Goal: Task Accomplishment & Management: Complete application form

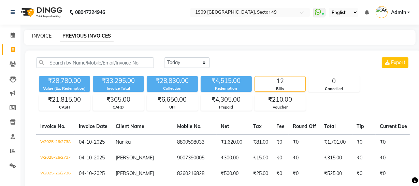
click at [46, 36] on link "INVOICE" at bounding box center [41, 36] width 19 height 6
select select "service"
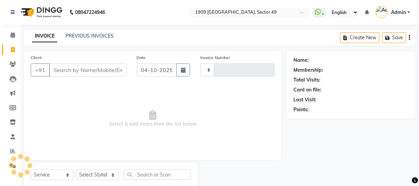
scroll to position [19, 0]
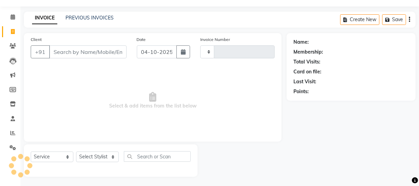
type input "2739"
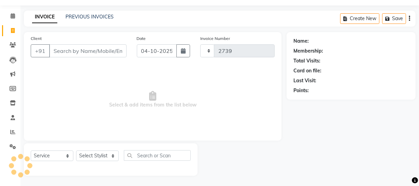
select select "6923"
click at [76, 111] on span "Select & add items from the list below" at bounding box center [153, 99] width 244 height 68
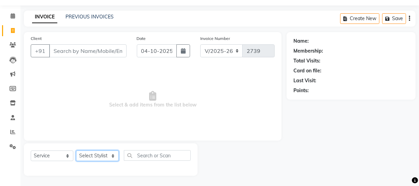
click at [99, 151] on select "Select Stylist [PERSON_NAME] [PERSON_NAME] House Sale Jyoti [PERSON_NAME] [PERS…" at bounding box center [97, 155] width 43 height 11
select select "57114"
click at [76, 150] on select "Select Stylist [PERSON_NAME] [PERSON_NAME] House Sale Jyoti [PERSON_NAME] [PERS…" at bounding box center [97, 155] width 43 height 11
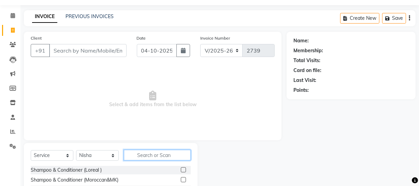
click at [148, 154] on input "text" at bounding box center [157, 155] width 67 height 11
type input "thre"
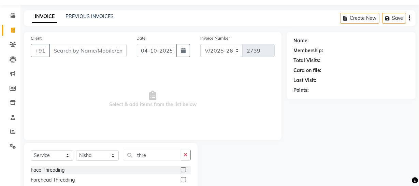
drag, startPoint x: 423, startPoint y: 141, endPoint x: 423, endPoint y: 181, distance: 39.9
click at [419, 166] on html "08047224946 Select Location × 1909 Makeover, Sector 49 WhatsApp Status ✕ Status…" at bounding box center [209, 74] width 419 height 186
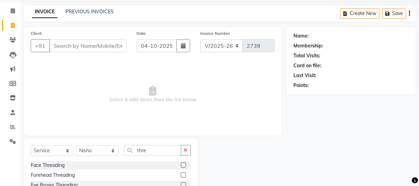
scroll to position [88, 0]
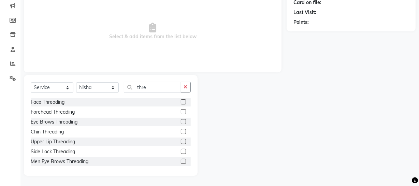
click at [181, 120] on label at bounding box center [183, 121] width 5 height 5
click at [181, 120] on input "checkbox" at bounding box center [183, 122] width 4 height 4
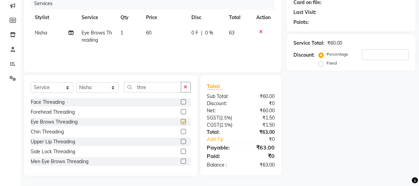
checkbox input "false"
click at [181, 131] on label at bounding box center [183, 131] width 5 height 5
click at [181, 131] on input "checkbox" at bounding box center [183, 132] width 4 height 4
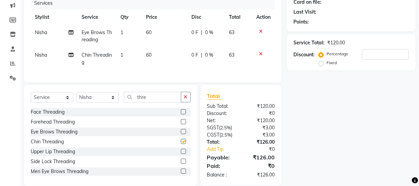
checkbox input "false"
click at [181, 154] on label at bounding box center [183, 151] width 5 height 5
click at [181, 154] on input "checkbox" at bounding box center [183, 151] width 4 height 4
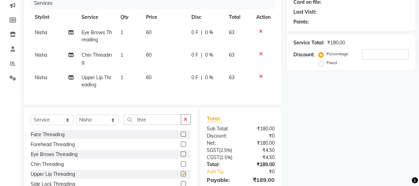
checkbox input "false"
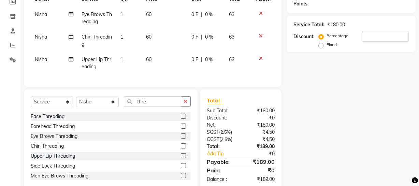
scroll to position [0, 0]
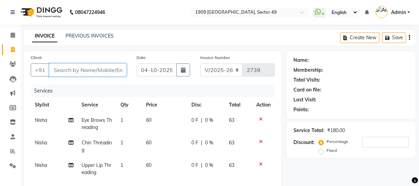
click at [100, 70] on input "Client" at bounding box center [87, 69] width 77 height 13
type input "n"
type input "0"
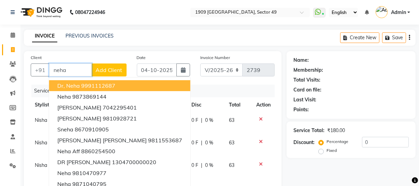
click at [79, 69] on input "neha" at bounding box center [70, 69] width 43 height 13
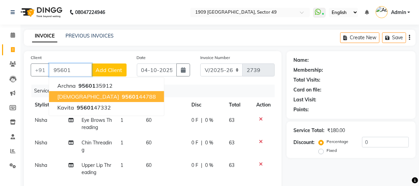
click at [120, 98] on ngb-highlight "95601 44788" at bounding box center [137, 96] width 35 height 7
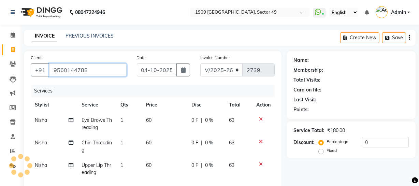
type input "9560144788"
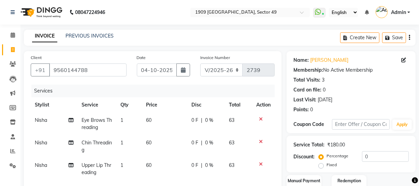
scroll to position [88, 0]
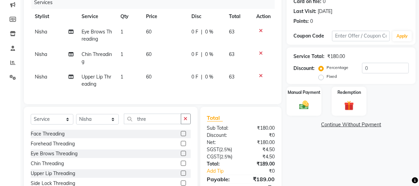
click at [261, 29] on icon at bounding box center [261, 30] width 4 height 5
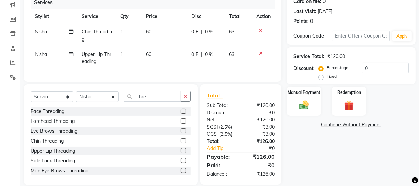
click at [261, 29] on icon at bounding box center [261, 30] width 4 height 5
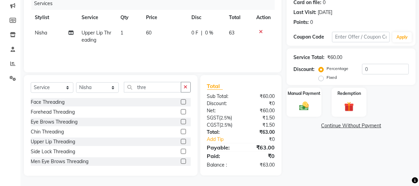
scroll to position [88, 0]
click at [261, 29] on icon at bounding box center [261, 31] width 4 height 5
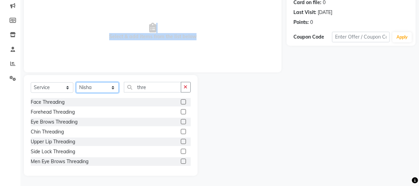
click at [95, 87] on select "Select Stylist [PERSON_NAME] [PERSON_NAME] House Sale Jyoti [PERSON_NAME] [PERS…" at bounding box center [97, 87] width 43 height 11
click at [76, 93] on select "Select Stylist [PERSON_NAME] [PERSON_NAME] House Sale Jyoti [PERSON_NAME] [PERS…" at bounding box center [97, 87] width 43 height 11
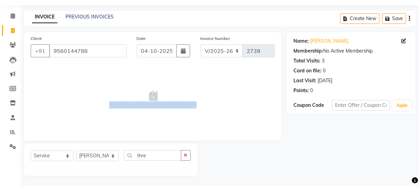
click at [191, 83] on span "Select & add items from the list below" at bounding box center [153, 99] width 244 height 68
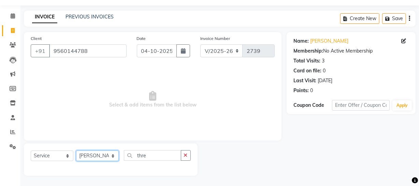
click at [109, 156] on select "Select Stylist [PERSON_NAME] [PERSON_NAME] House Sale Jyoti [PERSON_NAME] [PERS…" at bounding box center [97, 155] width 43 height 11
select select "79672"
click at [76, 150] on select "Select Stylist [PERSON_NAME] [PERSON_NAME] House Sale Jyoti [PERSON_NAME] [PERS…" at bounding box center [97, 155] width 43 height 11
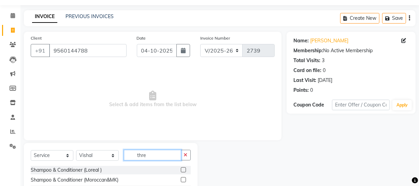
click at [159, 154] on input "thre" at bounding box center [152, 155] width 57 height 11
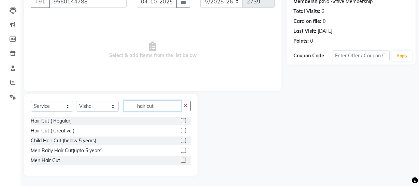
type input "hair cut"
click at [182, 159] on label at bounding box center [183, 160] width 5 height 5
click at [182, 159] on input "checkbox" at bounding box center [183, 160] width 4 height 4
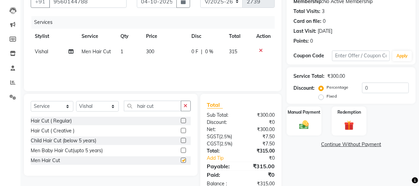
checkbox input "false"
drag, startPoint x: 295, startPoint y: 117, endPoint x: 303, endPoint y: 120, distance: 8.1
click at [296, 118] on div "Manual Payment" at bounding box center [304, 121] width 36 height 30
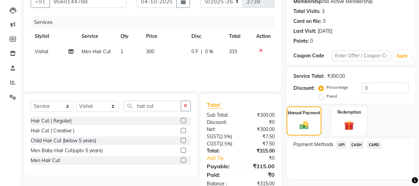
click at [375, 144] on span "CARD" at bounding box center [374, 145] width 15 height 8
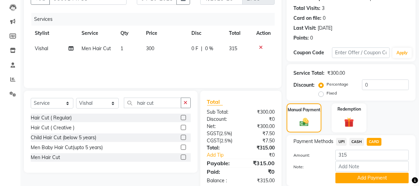
scroll to position [96, 0]
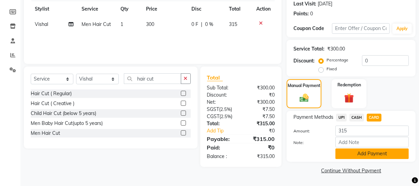
drag, startPoint x: 369, startPoint y: 147, endPoint x: 371, endPoint y: 152, distance: 5.2
click at [369, 148] on div "Amount: 315 Note: Add Payment" at bounding box center [350, 142] width 115 height 33
drag, startPoint x: 373, startPoint y: 153, endPoint x: 416, endPoint y: 140, distance: 45.1
click at [373, 153] on button "Add Payment" at bounding box center [371, 153] width 73 height 11
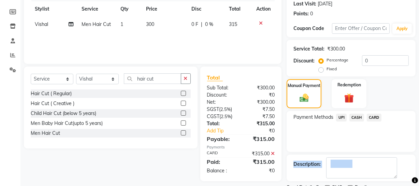
scroll to position [124, 0]
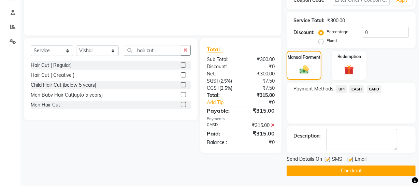
click at [305, 104] on div "Payment Methods UPI CASH CARD" at bounding box center [351, 103] width 129 height 41
click at [325, 167] on button "Checkout" at bounding box center [351, 170] width 129 height 11
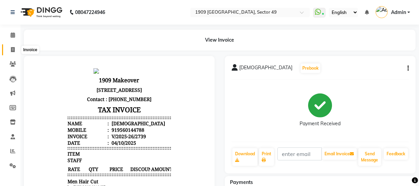
click at [12, 47] on icon at bounding box center [13, 49] width 4 height 5
select select "service"
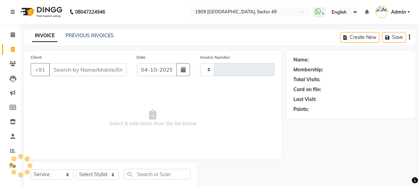
type input "2740"
select select "6923"
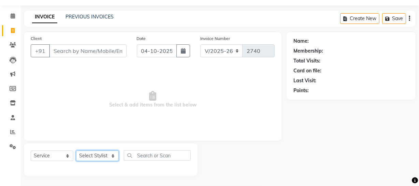
click at [112, 157] on select "Select Stylist [PERSON_NAME] [PERSON_NAME] House Sale Jyoti [PERSON_NAME] [PERS…" at bounding box center [97, 155] width 43 height 11
click at [167, 132] on span "Select & add items from the list below" at bounding box center [153, 99] width 244 height 68
click at [111, 157] on select "Select Stylist [PERSON_NAME] [PERSON_NAME] House Sale Jyoti [PERSON_NAME] [PERS…" at bounding box center [97, 155] width 43 height 11
click at [173, 128] on span "Select & add items from the list below" at bounding box center [153, 99] width 244 height 68
click at [109, 156] on select "Select Stylist [PERSON_NAME] [PERSON_NAME] House Sale Jyoti [PERSON_NAME] [PERS…" at bounding box center [97, 155] width 43 height 11
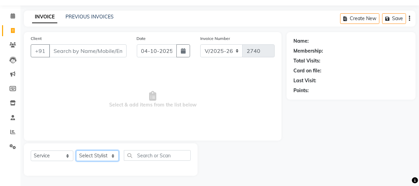
select select "57114"
click at [76, 150] on select "Select Stylist [PERSON_NAME] [PERSON_NAME] House Sale Jyoti [PERSON_NAME] [PERS…" at bounding box center [97, 155] width 43 height 11
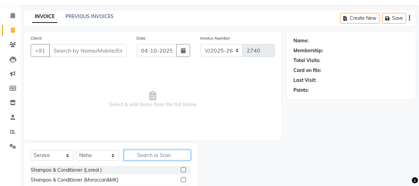
click at [152, 151] on input "text" at bounding box center [157, 155] width 67 height 11
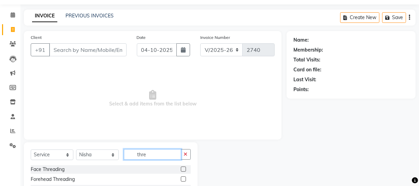
scroll to position [88, 0]
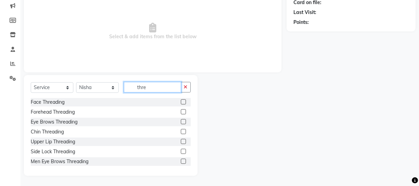
type input "thre"
click at [181, 121] on label at bounding box center [183, 121] width 5 height 5
click at [181, 121] on input "checkbox" at bounding box center [183, 122] width 4 height 4
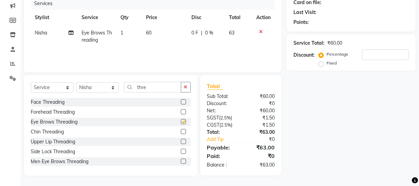
checkbox input "false"
click at [181, 141] on label at bounding box center [183, 141] width 5 height 5
click at [181, 141] on input "checkbox" at bounding box center [183, 142] width 4 height 4
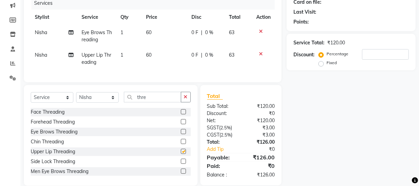
checkbox input "false"
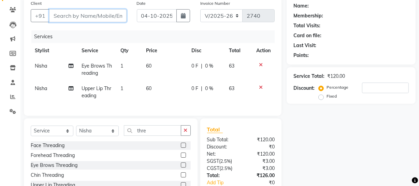
click at [100, 19] on input "Client" at bounding box center [87, 15] width 77 height 13
type input "9"
type input "0"
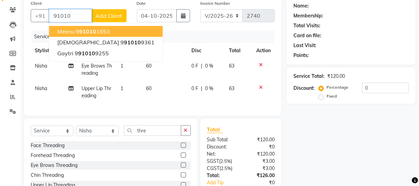
click at [57, 16] on input "91010" at bounding box center [70, 15] width 43 height 13
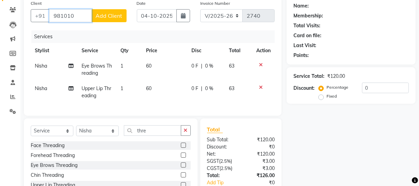
click at [81, 17] on input "981010" at bounding box center [70, 15] width 43 height 13
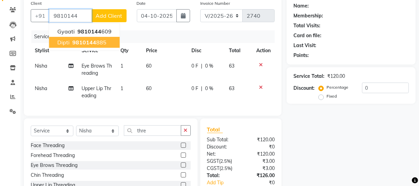
click at [92, 43] on span "9810144" at bounding box center [84, 42] width 24 height 7
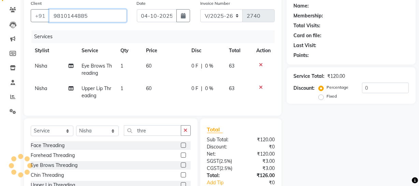
type input "9810144885"
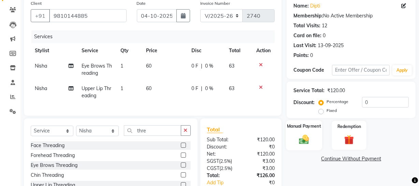
click at [306, 137] on img at bounding box center [304, 139] width 16 height 12
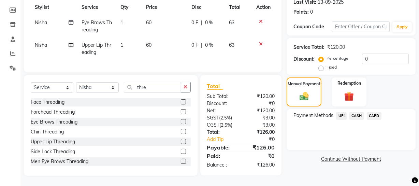
scroll to position [102, 0]
click at [341, 112] on span "UPI" at bounding box center [341, 116] width 11 height 8
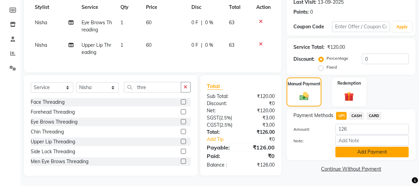
click at [344, 149] on button "Add Payment" at bounding box center [371, 152] width 73 height 11
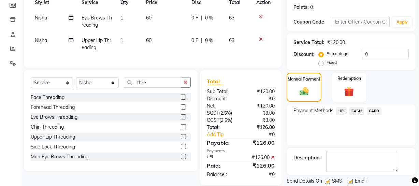
scroll to position [124, 0]
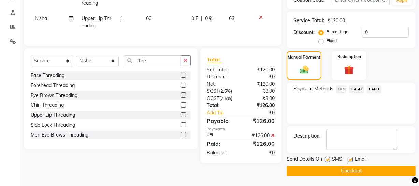
click at [357, 169] on button "Checkout" at bounding box center [351, 170] width 129 height 11
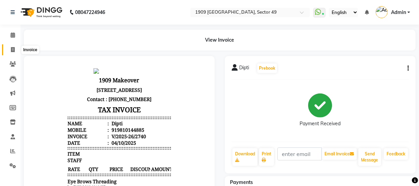
click at [12, 48] on icon at bounding box center [13, 49] width 4 height 5
select select "service"
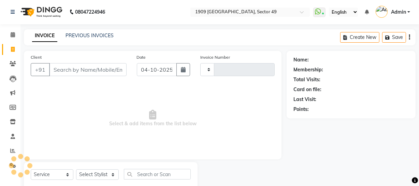
type input "2741"
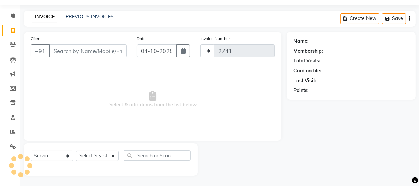
select select "6923"
click at [89, 49] on input "Client" at bounding box center [87, 50] width 77 height 13
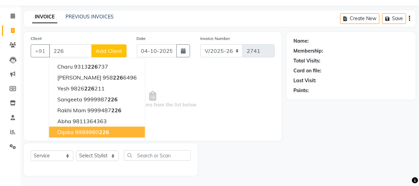
click at [92, 132] on ngb-highlight "9999980 226" at bounding box center [92, 132] width 34 height 7
type input "9999980226"
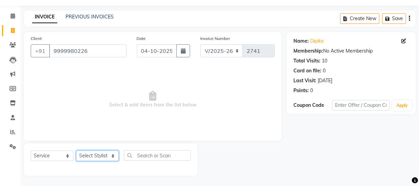
click at [100, 157] on select "Select Stylist [PERSON_NAME] [PERSON_NAME] House Sale Jyoti [PERSON_NAME] [PERS…" at bounding box center [97, 155] width 43 height 11
select select "57114"
click at [76, 150] on select "Select Stylist [PERSON_NAME] [PERSON_NAME] House Sale Jyoti [PERSON_NAME] [PERS…" at bounding box center [97, 155] width 43 height 11
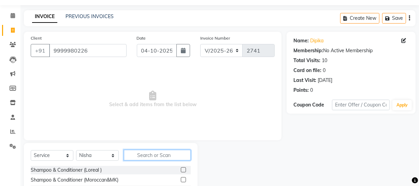
click at [156, 154] on input "text" at bounding box center [157, 155] width 67 height 11
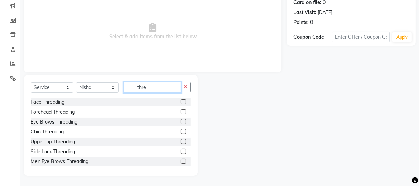
type input "thre"
click at [181, 121] on label at bounding box center [183, 121] width 5 height 5
click at [181, 121] on input "checkbox" at bounding box center [183, 122] width 4 height 4
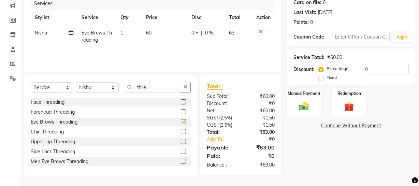
checkbox input "false"
click at [181, 141] on label at bounding box center [183, 141] width 5 height 5
click at [181, 141] on input "checkbox" at bounding box center [183, 142] width 4 height 4
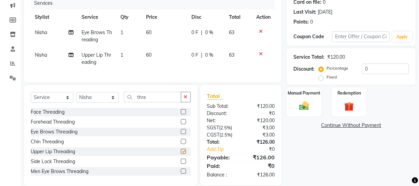
checkbox input "false"
click at [297, 111] on img at bounding box center [304, 106] width 16 height 12
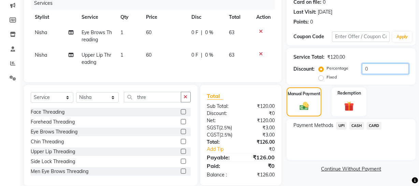
click at [362, 69] on input "0" at bounding box center [385, 68] width 47 height 11
type input "0"
click at [148, 32] on span "60" at bounding box center [148, 32] width 5 height 6
select select "57114"
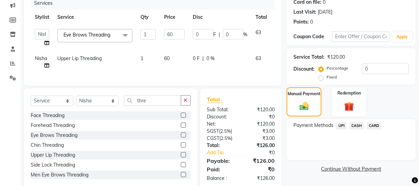
click at [179, 54] on td "60" at bounding box center [174, 62] width 29 height 23
select select "57114"
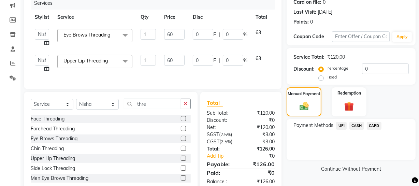
click at [179, 47] on td "60" at bounding box center [174, 38] width 29 height 26
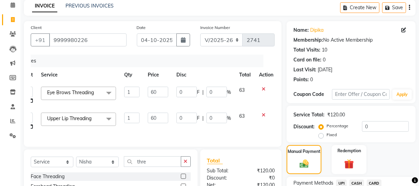
scroll to position [19, 0]
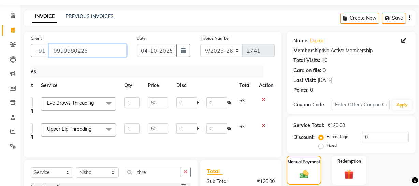
click at [102, 52] on input "9999980226" at bounding box center [87, 50] width 77 height 13
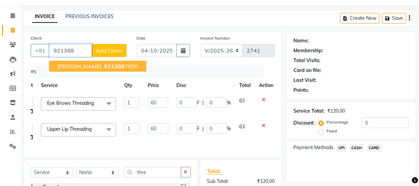
click at [103, 65] on ngb-highlight "921388 7650" at bounding box center [120, 66] width 35 height 7
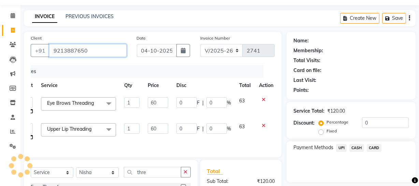
type input "9213887650"
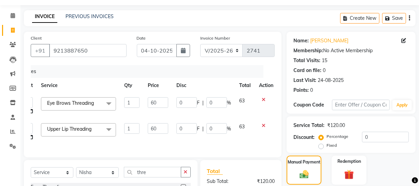
scroll to position [109, 0]
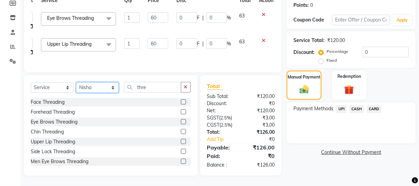
click at [98, 89] on select "Select Stylist [PERSON_NAME] [PERSON_NAME] House Sale Jyoti [PERSON_NAME] [PERS…" at bounding box center [97, 87] width 43 height 11
select select "89254"
click at [76, 82] on select "Select Stylist [PERSON_NAME] [PERSON_NAME] House Sale Jyoti [PERSON_NAME] [PERS…" at bounding box center [97, 87] width 43 height 11
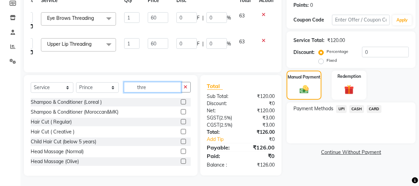
click at [154, 89] on input "thre" at bounding box center [152, 87] width 57 height 11
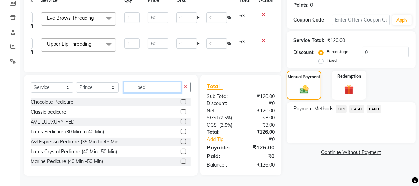
type input "pedi"
click at [181, 101] on label at bounding box center [183, 101] width 5 height 5
click at [181, 101] on input "checkbox" at bounding box center [183, 102] width 4 height 4
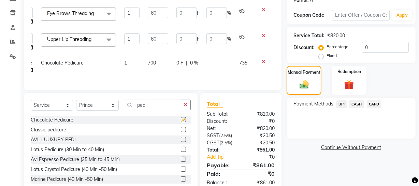
checkbox input "false"
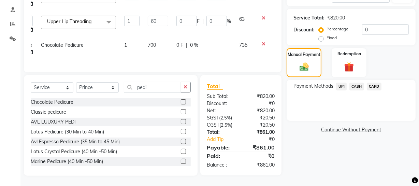
click at [356, 83] on span "CASH" at bounding box center [356, 87] width 15 height 8
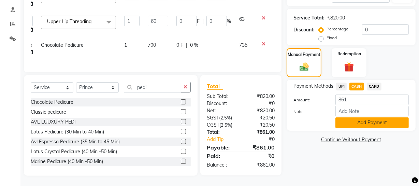
click at [357, 117] on button "Add Payment" at bounding box center [371, 122] width 73 height 11
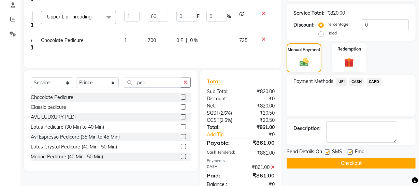
scroll to position [156, 0]
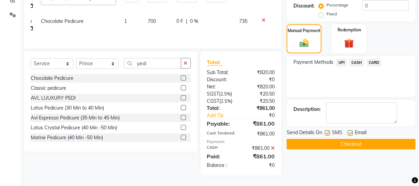
click at [367, 139] on button "Checkout" at bounding box center [351, 144] width 129 height 11
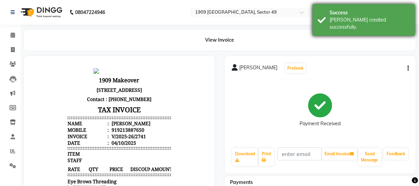
click at [324, 23] on div "Success [PERSON_NAME] created successfully." at bounding box center [363, 20] width 102 height 32
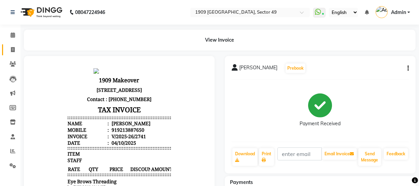
click at [10, 49] on span at bounding box center [13, 50] width 12 height 8
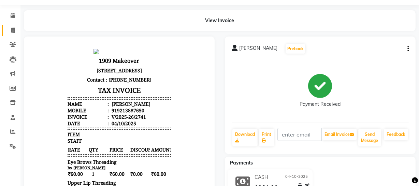
select select "service"
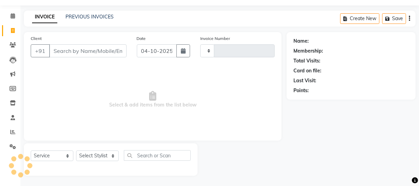
type input "2742"
select select "6923"
click at [76, 50] on input "Client" at bounding box center [87, 50] width 77 height 13
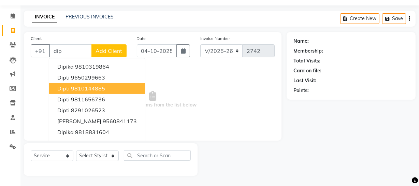
click at [230, 83] on span "Select & add items from the list below" at bounding box center [153, 99] width 244 height 68
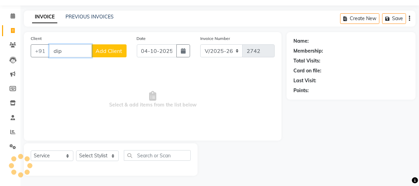
click at [69, 52] on input "dip" at bounding box center [70, 50] width 43 height 13
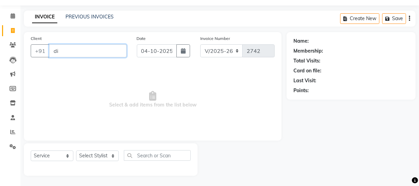
type input "d"
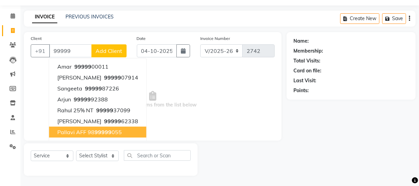
click at [220, 77] on span "Select & add items from the list below" at bounding box center [153, 99] width 244 height 68
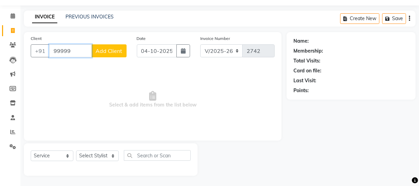
click at [80, 51] on input "99999" at bounding box center [70, 50] width 43 height 13
type input "9"
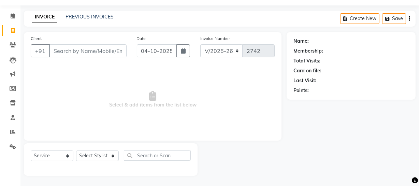
click at [225, 117] on span "Select & add items from the list below" at bounding box center [153, 99] width 244 height 68
click at [248, 89] on span "Select & add items from the list below" at bounding box center [153, 99] width 244 height 68
click at [94, 15] on link "PREVIOUS INVOICES" at bounding box center [89, 17] width 48 height 6
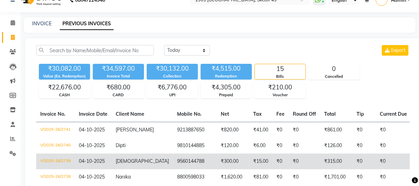
scroll to position [25, 0]
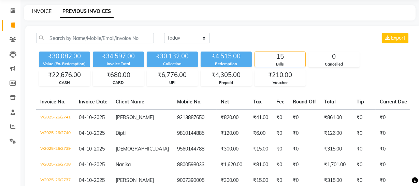
click at [46, 8] on link "INVOICE" at bounding box center [41, 11] width 19 height 6
select select "service"
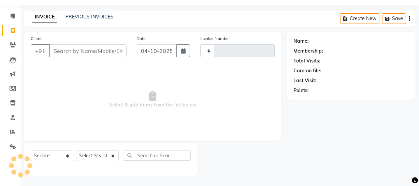
scroll to position [19, 0]
type input "2742"
select select "6923"
click at [90, 16] on link "PREVIOUS INVOICES" at bounding box center [89, 17] width 48 height 6
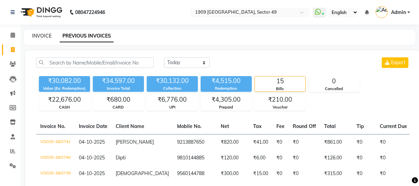
click at [42, 37] on link "INVOICE" at bounding box center [41, 36] width 19 height 6
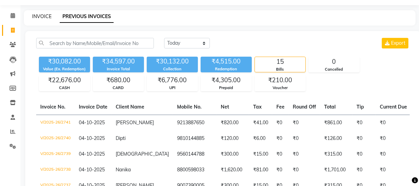
select select "6923"
select select "service"
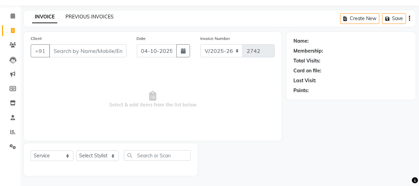
click at [88, 17] on link "PREVIOUS INVOICES" at bounding box center [89, 17] width 48 height 6
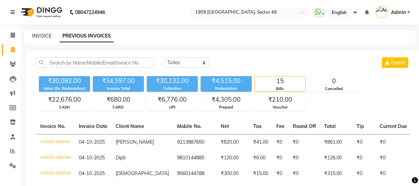
click at [41, 35] on link "INVOICE" at bounding box center [41, 36] width 19 height 6
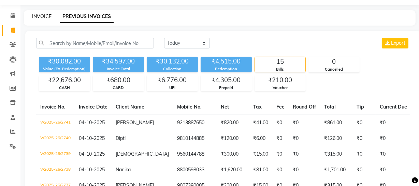
select select "6923"
select select "service"
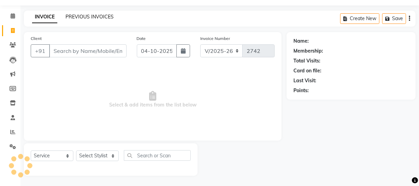
click at [87, 14] on link "PREVIOUS INVOICES" at bounding box center [89, 17] width 48 height 6
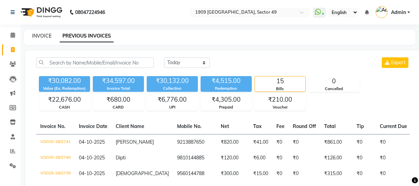
click at [41, 36] on link "INVOICE" at bounding box center [41, 36] width 19 height 6
select select "service"
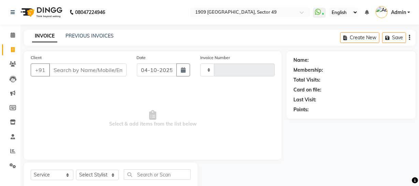
scroll to position [19, 0]
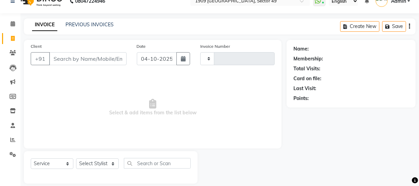
type input "2742"
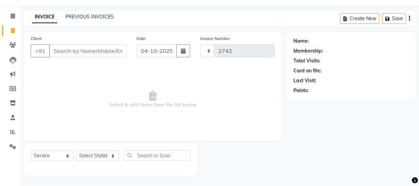
select select "6923"
click at [90, 85] on span "Select & add items from the list below" at bounding box center [153, 99] width 244 height 68
click at [92, 19] on link "PREVIOUS INVOICES" at bounding box center [89, 17] width 48 height 6
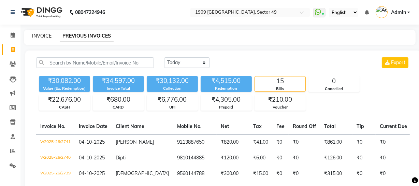
click at [40, 35] on link "INVOICE" at bounding box center [41, 36] width 19 height 6
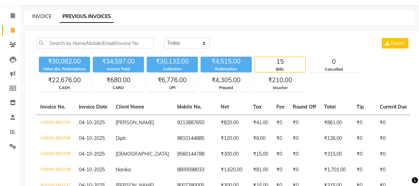
select select "6923"
select select "service"
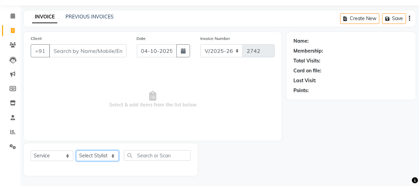
click at [105, 155] on select "Select Stylist [PERSON_NAME] [PERSON_NAME] House Sale Jyoti [PERSON_NAME] [PERS…" at bounding box center [97, 155] width 43 height 11
select select "57119"
click at [76, 150] on select "Select Stylist [PERSON_NAME] [PERSON_NAME] House Sale Jyoti [PERSON_NAME] [PERS…" at bounding box center [97, 155] width 43 height 11
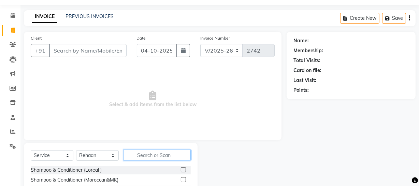
click at [156, 155] on input "text" at bounding box center [157, 155] width 67 height 11
type input "bea"
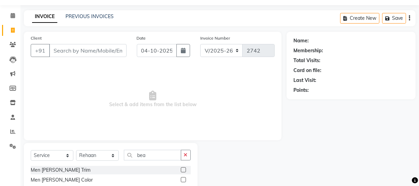
click at [182, 170] on label at bounding box center [183, 169] width 5 height 5
click at [182, 170] on input "checkbox" at bounding box center [183, 170] width 4 height 4
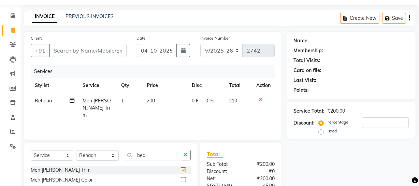
checkbox input "false"
click at [103, 53] on input "Client" at bounding box center [87, 50] width 77 height 13
click at [311, 166] on div "Name: Membership: Total Visits: Card on file: Last Visit: Points: Service Total…" at bounding box center [354, 137] width 134 height 211
click at [92, 53] on input "Client" at bounding box center [87, 50] width 77 height 13
click at [105, 48] on input "Client" at bounding box center [87, 50] width 77 height 13
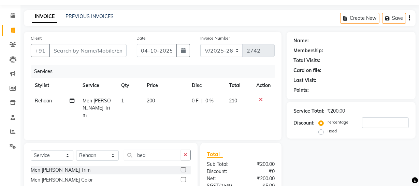
click at [102, 34] on div "Client +91" at bounding box center [79, 48] width 106 height 28
click at [106, 51] on input "Client" at bounding box center [87, 50] width 77 height 13
type input "9"
type input "0"
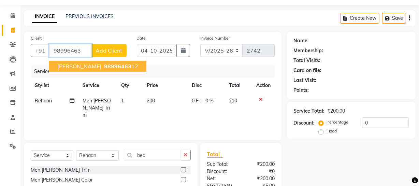
click at [104, 65] on span "98996463" at bounding box center [117, 66] width 27 height 7
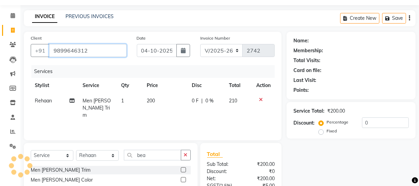
type input "9899646312"
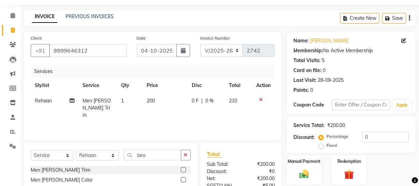
scroll to position [87, 0]
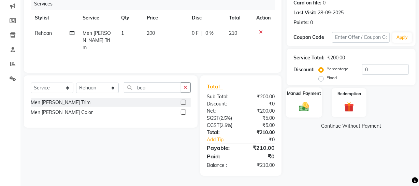
click at [302, 106] on img at bounding box center [304, 107] width 16 height 12
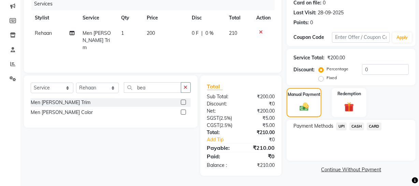
click at [340, 124] on span "UPI" at bounding box center [341, 126] width 11 height 8
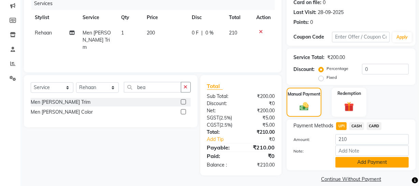
click at [364, 162] on button "Add Payment" at bounding box center [371, 162] width 73 height 11
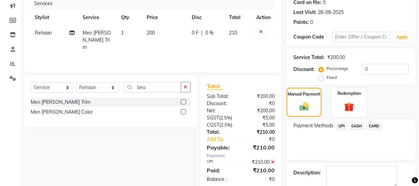
scroll to position [124, 0]
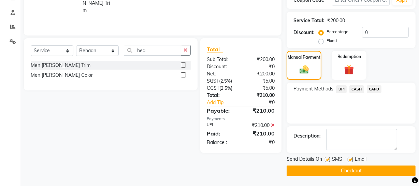
click at [356, 169] on button "Checkout" at bounding box center [351, 170] width 129 height 11
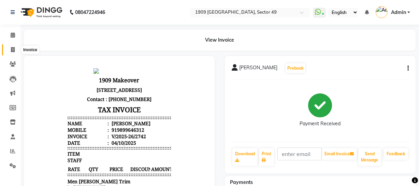
click at [12, 48] on icon at bounding box center [13, 49] width 4 height 5
select select "service"
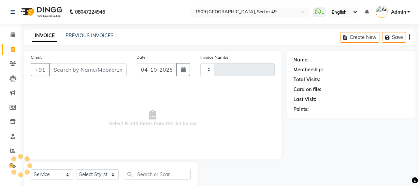
type input "2743"
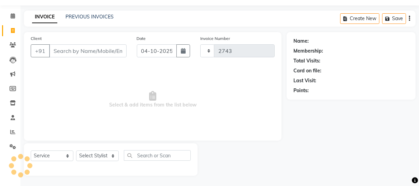
select select "6923"
drag, startPoint x: 107, startPoint y: 155, endPoint x: 104, endPoint y: 151, distance: 4.6
click at [104, 152] on select "Select Stylist [PERSON_NAME] [PERSON_NAME] House Sale Jyoti [PERSON_NAME] [PERS…" at bounding box center [97, 155] width 43 height 11
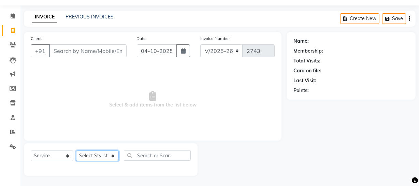
select select "57118"
click at [76, 150] on select "Select Stylist [PERSON_NAME] [PERSON_NAME] House Sale Jyoti [PERSON_NAME] [PERS…" at bounding box center [97, 155] width 43 height 11
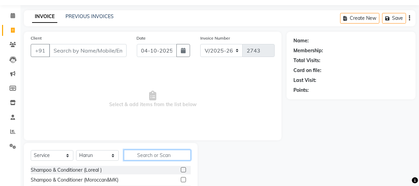
click at [153, 157] on input "text" at bounding box center [157, 155] width 67 height 11
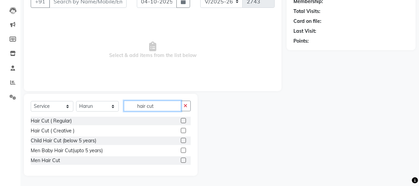
type input "hair cut"
click at [182, 160] on label at bounding box center [183, 160] width 5 height 5
click at [182, 160] on input "checkbox" at bounding box center [183, 160] width 4 height 4
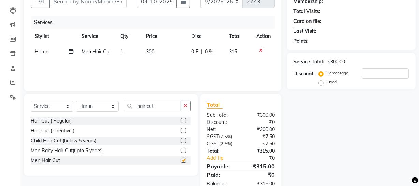
checkbox input "false"
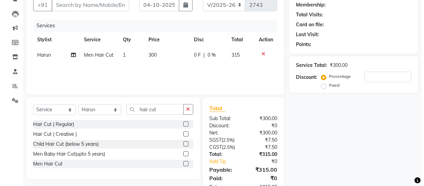
scroll to position [0, 0]
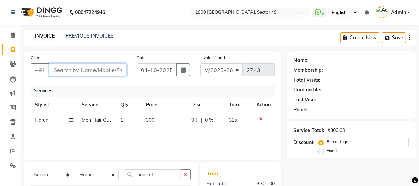
click at [91, 69] on input "Client" at bounding box center [87, 69] width 77 height 13
type input "9"
type input "0"
type input "9999907176"
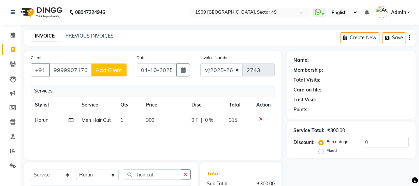
click at [117, 69] on span "Add Client" at bounding box center [109, 70] width 27 height 7
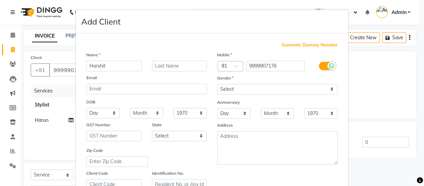
type input "Harshit"
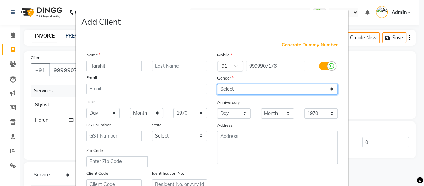
click at [240, 87] on select "Select [DEMOGRAPHIC_DATA] [DEMOGRAPHIC_DATA] Other Prefer Not To Say" at bounding box center [277, 89] width 120 height 11
select select "[DEMOGRAPHIC_DATA]"
click at [217, 84] on select "Select [DEMOGRAPHIC_DATA] [DEMOGRAPHIC_DATA] Other Prefer Not To Say" at bounding box center [277, 89] width 120 height 11
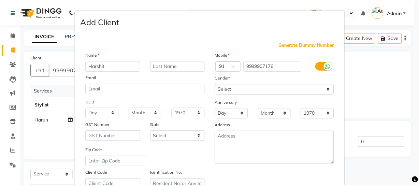
scroll to position [123, 0]
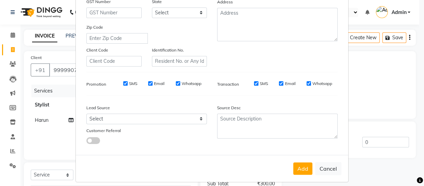
drag, startPoint x: 302, startPoint y: 174, endPoint x: 300, endPoint y: 168, distance: 5.4
click at [300, 172] on button "Add" at bounding box center [302, 168] width 19 height 12
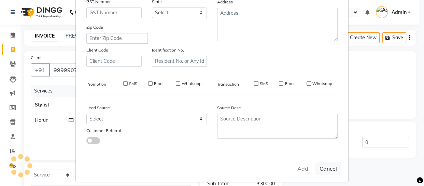
select select
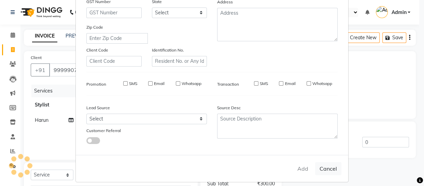
select select
checkbox input "false"
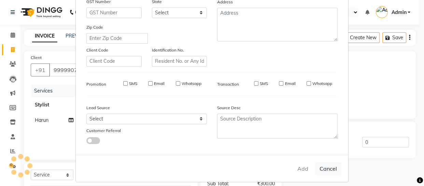
checkbox input "false"
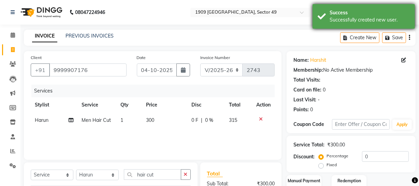
click at [319, 23] on div "Success Successfully created new user." at bounding box center [363, 16] width 102 height 25
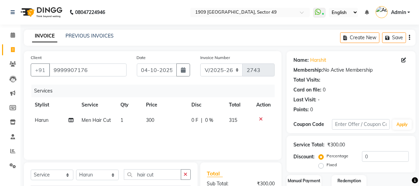
scroll to position [87, 0]
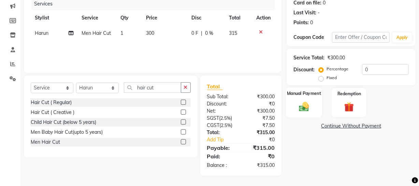
click at [307, 101] on img at bounding box center [304, 107] width 16 height 12
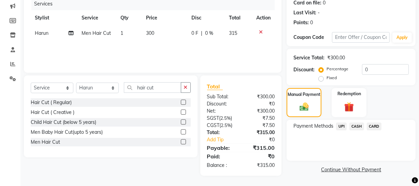
click at [340, 128] on span "UPI" at bounding box center [341, 126] width 11 height 8
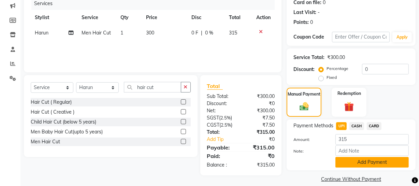
click at [356, 161] on button "Add Payment" at bounding box center [371, 162] width 73 height 11
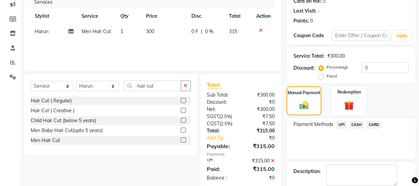
scroll to position [124, 0]
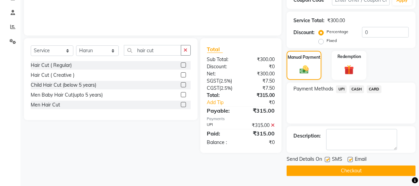
click at [353, 171] on button "Checkout" at bounding box center [351, 170] width 129 height 11
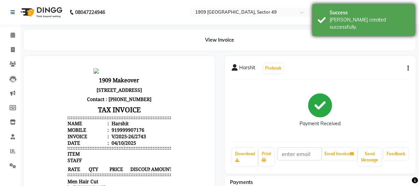
click at [335, 17] on div "[PERSON_NAME] created successfully." at bounding box center [369, 23] width 80 height 14
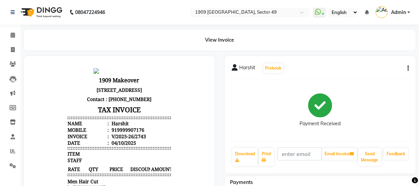
click at [232, 116] on div "Payment Received" at bounding box center [320, 110] width 177 height 51
click at [12, 49] on icon at bounding box center [13, 49] width 4 height 5
select select "6923"
select select "service"
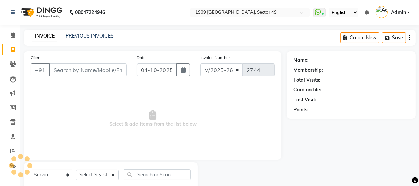
scroll to position [19, 0]
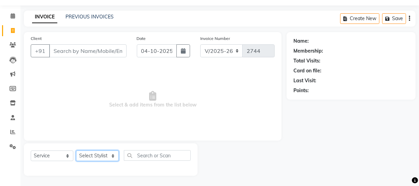
click at [104, 153] on select "Select Stylist [PERSON_NAME] [PERSON_NAME] House Sale Jyoti [PERSON_NAME] [PERS…" at bounding box center [97, 155] width 43 height 11
click at [137, 134] on div "Client +91 Date [DATE] Invoice Number V/2025 V/[PHONE_NUMBER] Select & add item…" at bounding box center [153, 86] width 258 height 108
click at [248, 116] on span "Select & add items from the list below" at bounding box center [153, 99] width 244 height 68
click at [108, 156] on select "Select Stylist [PERSON_NAME] [PERSON_NAME] House Sale Jyoti [PERSON_NAME] [PERS…" at bounding box center [97, 155] width 43 height 11
select select "57113"
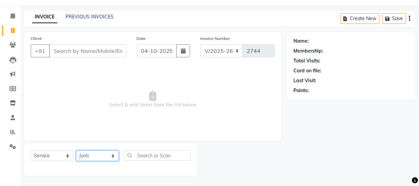
click at [76, 150] on select "Select Stylist [PERSON_NAME] [PERSON_NAME] House Sale Jyoti [PERSON_NAME] [PERS…" at bounding box center [97, 155] width 43 height 11
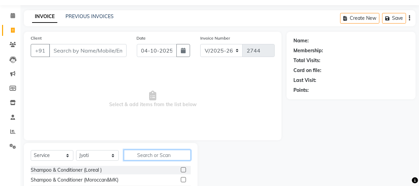
click at [147, 156] on input "text" at bounding box center [157, 155] width 67 height 11
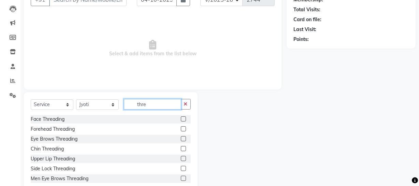
scroll to position [88, 0]
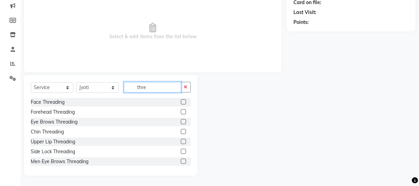
type input "thre"
click at [181, 121] on label at bounding box center [183, 121] width 5 height 5
click at [181, 121] on input "checkbox" at bounding box center [183, 122] width 4 height 4
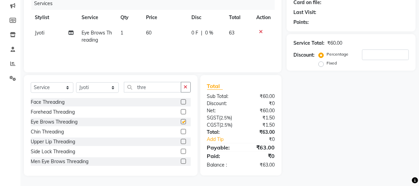
checkbox input "false"
click at [181, 140] on label at bounding box center [183, 141] width 5 height 5
click at [181, 140] on input "checkbox" at bounding box center [183, 142] width 4 height 4
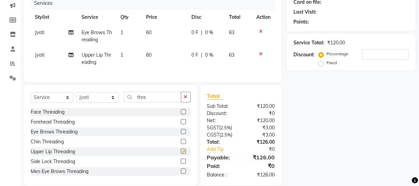
checkbox input "false"
click at [363, 120] on div "Name: Membership: Total Visits: Card on file: Last Visit: Points: Service Total…" at bounding box center [354, 75] width 134 height 222
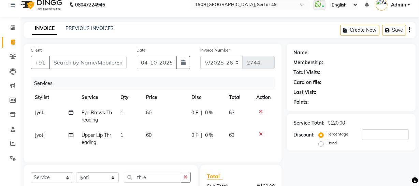
scroll to position [0, 0]
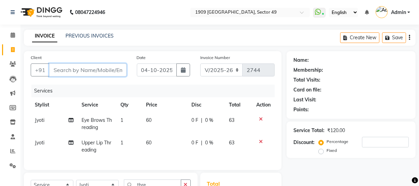
click at [102, 72] on input "Client" at bounding box center [87, 69] width 77 height 13
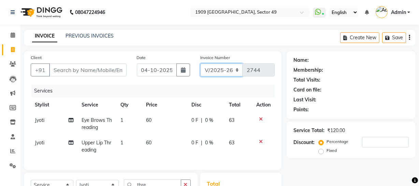
click at [230, 72] on select "V/2025 V/2025-26" at bounding box center [221, 69] width 43 height 13
click at [255, 82] on div "Invoice Number V/2025 V/[PHONE_NUMBER]" at bounding box center [237, 68] width 85 height 28
click at [235, 74] on select "V/2025 V/2025-26" at bounding box center [221, 69] width 43 height 13
click at [253, 80] on div "Invoice Number V/2025 V/[PHONE_NUMBER]" at bounding box center [237, 68] width 85 height 28
click at [224, 71] on select "V/2025 V/2025-26" at bounding box center [221, 69] width 43 height 13
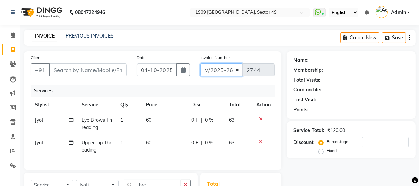
select select "6924"
click at [200, 63] on select "V/2025 V/2025-26" at bounding box center [221, 69] width 43 height 13
type input "2587"
click at [231, 72] on select "V/2025 V/2025-26" at bounding box center [221, 69] width 43 height 13
select select "6923"
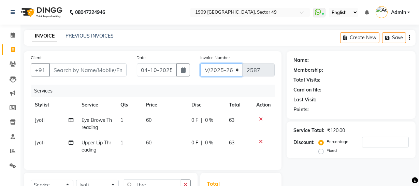
click at [200, 63] on select "V/2025 V/2025-26" at bounding box center [221, 69] width 43 height 13
type input "2744"
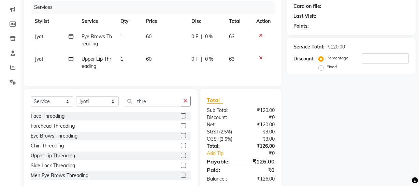
scroll to position [102, 0]
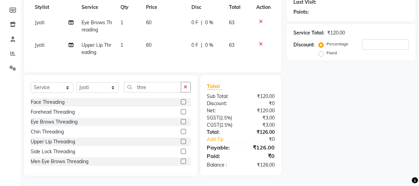
click at [340, 155] on div "Name: Membership: Total Visits: Card on file: Last Visit: Points: Service Total…" at bounding box center [354, 65] width 134 height 222
drag, startPoint x: 417, startPoint y: 128, endPoint x: 418, endPoint y: 73, distance: 54.9
click at [418, 73] on div "Name: Membership: Total Visits: Card on file: Last Visit: Points: Service Total…" at bounding box center [354, 65] width 134 height 222
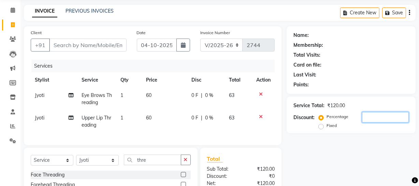
scroll to position [14, 0]
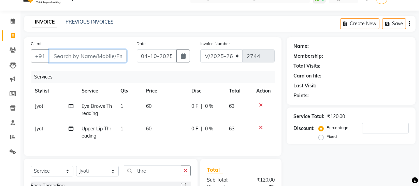
click at [74, 58] on input "Client" at bounding box center [87, 55] width 77 height 13
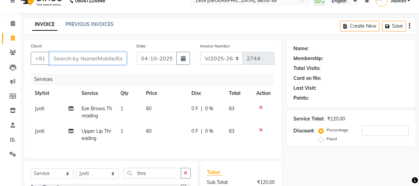
scroll to position [0, 0]
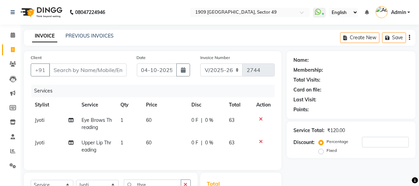
click at [260, 117] on icon at bounding box center [261, 119] width 4 height 5
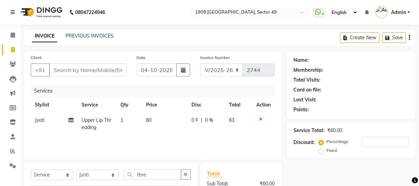
click at [260, 117] on icon at bounding box center [261, 119] width 4 height 5
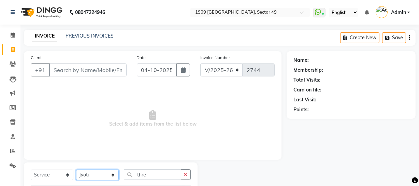
click at [97, 177] on select "Select Stylist [PERSON_NAME] [PERSON_NAME] House Sale Jyoti [PERSON_NAME] [PERS…" at bounding box center [97, 175] width 43 height 11
select select "57118"
click at [76, 170] on select "Select Stylist [PERSON_NAME] [PERSON_NAME] House Sale Jyoti [PERSON_NAME] [PERS…" at bounding box center [97, 175] width 43 height 11
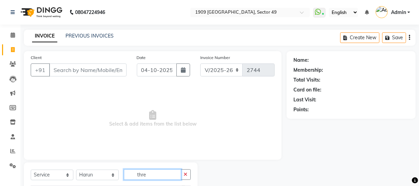
click at [151, 172] on input "thre" at bounding box center [152, 174] width 57 height 11
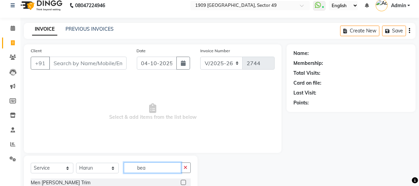
scroll to position [39, 0]
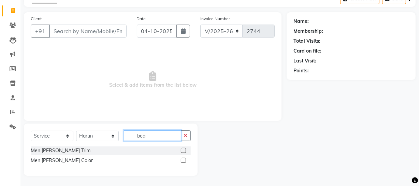
type input "bea"
click at [182, 149] on label at bounding box center [183, 150] width 5 height 5
click at [182, 149] on input "checkbox" at bounding box center [183, 150] width 4 height 4
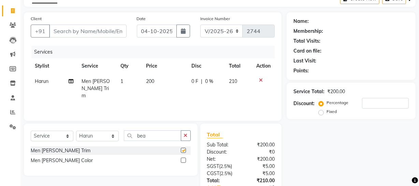
checkbox input "false"
click at [149, 135] on input "bea" at bounding box center [152, 135] width 57 height 11
click at [113, 136] on select "Select Stylist [PERSON_NAME] [PERSON_NAME] House Sale Jyoti [PERSON_NAME] [PERS…" at bounding box center [97, 136] width 43 height 11
select select "79672"
click at [76, 131] on select "Select Stylist [PERSON_NAME] [PERSON_NAME] House Sale Jyoti [PERSON_NAME] [PERS…" at bounding box center [97, 136] width 43 height 11
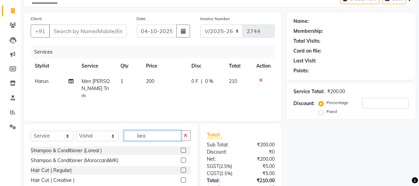
click at [153, 135] on input "bea" at bounding box center [152, 135] width 57 height 11
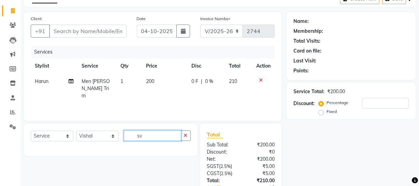
type input "s"
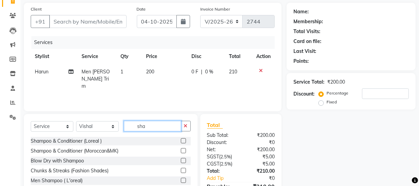
scroll to position [46, 0]
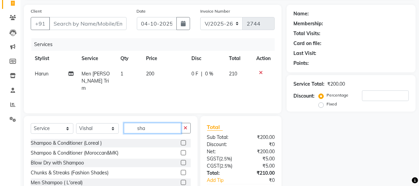
type input "sha"
click at [262, 71] on icon at bounding box center [261, 72] width 4 height 5
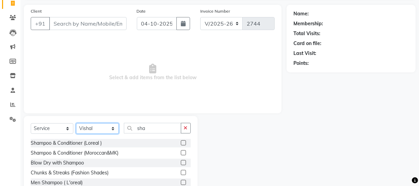
click at [108, 130] on select "Select Stylist [PERSON_NAME] [PERSON_NAME] House Sale Jyoti [PERSON_NAME] [PERS…" at bounding box center [97, 128] width 43 height 11
click at [102, 128] on select "Select Stylist [PERSON_NAME] [PERSON_NAME] House Sale Jyoti [PERSON_NAME] [PERS…" at bounding box center [97, 128] width 43 height 11
select select "57113"
click at [76, 123] on select "Select Stylist [PERSON_NAME] [PERSON_NAME] House Sale Jyoti [PERSON_NAME] [PERS…" at bounding box center [97, 128] width 43 height 11
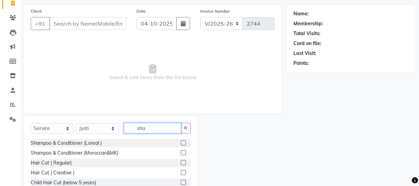
click at [149, 126] on input "sha" at bounding box center [152, 128] width 57 height 11
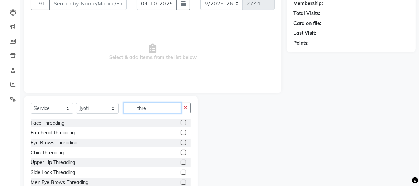
scroll to position [88, 0]
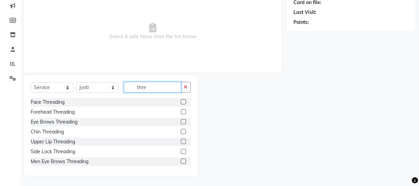
type input "thre"
click at [181, 120] on label at bounding box center [183, 121] width 5 height 5
click at [181, 120] on input "checkbox" at bounding box center [183, 122] width 4 height 4
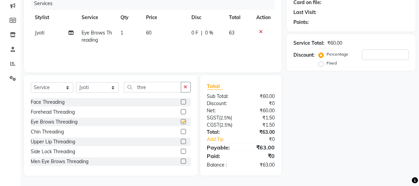
checkbox input "false"
click at [181, 140] on label at bounding box center [183, 141] width 5 height 5
click at [181, 140] on input "checkbox" at bounding box center [183, 142] width 4 height 4
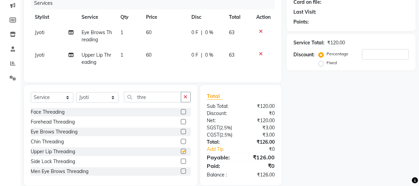
checkbox input "false"
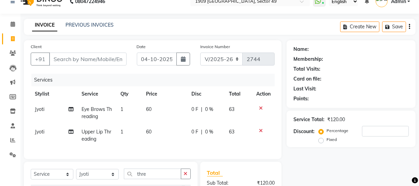
scroll to position [0, 0]
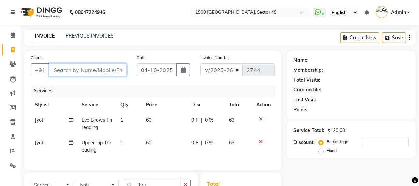
click at [108, 69] on input "Client" at bounding box center [87, 69] width 77 height 13
type input "0"
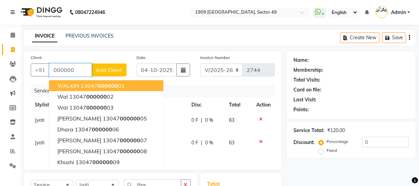
click at [109, 86] on span "000000" at bounding box center [108, 85] width 20 height 7
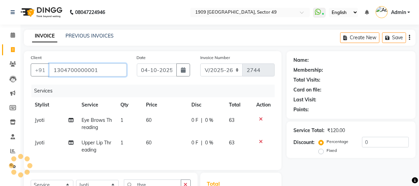
type input "1304700000001"
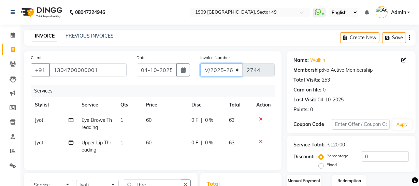
click at [226, 67] on select "V/2025 V/2025-26" at bounding box center [221, 69] width 43 height 13
select select "6924"
click at [200, 63] on select "V/2025 V/2025-26" at bounding box center [221, 69] width 43 height 13
type input "2587"
drag, startPoint x: 227, startPoint y: 71, endPoint x: 227, endPoint y: 75, distance: 3.4
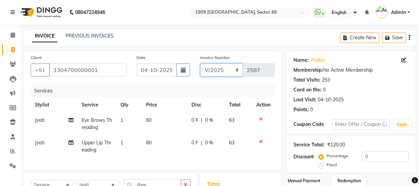
click at [227, 71] on select "V/2025 V/2025-26" at bounding box center [221, 69] width 43 height 13
click at [200, 63] on select "V/2025 V/2025-26" at bounding box center [221, 69] width 43 height 13
click at [260, 143] on icon at bounding box center [261, 141] width 4 height 5
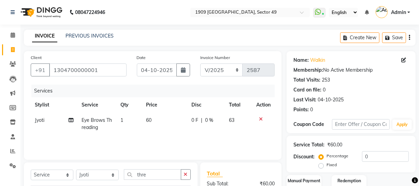
click at [260, 116] on td at bounding box center [263, 124] width 23 height 23
click at [259, 119] on icon at bounding box center [261, 119] width 4 height 5
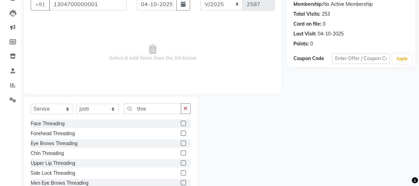
scroll to position [86, 0]
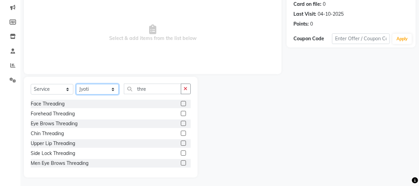
click at [100, 90] on select "Select Stylist [PERSON_NAME] [PERSON_NAME] House Sale Jyoti [PERSON_NAME] [PERS…" at bounding box center [97, 89] width 43 height 11
select select "79672"
click at [76, 84] on select "Select Stylist [PERSON_NAME] [PERSON_NAME] House Sale Jyoti [PERSON_NAME] [PERS…" at bounding box center [97, 89] width 43 height 11
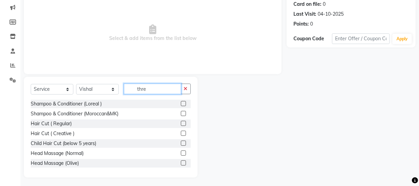
click at [162, 91] on input "thre" at bounding box center [152, 89] width 57 height 11
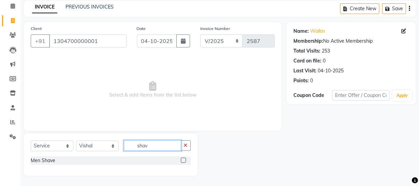
scroll to position [29, 0]
type input "shav"
click at [183, 159] on label at bounding box center [183, 160] width 5 height 5
click at [183, 159] on input "checkbox" at bounding box center [183, 160] width 4 height 4
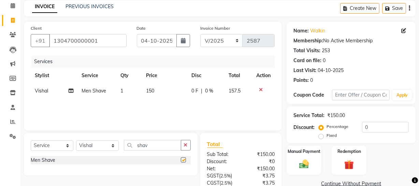
checkbox input "false"
click at [104, 144] on select "Select Stylist [PERSON_NAME] [PERSON_NAME] House Sale Jyoti [PERSON_NAME] [PERS…" at bounding box center [97, 145] width 43 height 11
select select "57118"
click at [76, 140] on select "Select Stylist [PERSON_NAME] [PERSON_NAME] House Sale Jyoti [PERSON_NAME] [PERS…" at bounding box center [97, 145] width 43 height 11
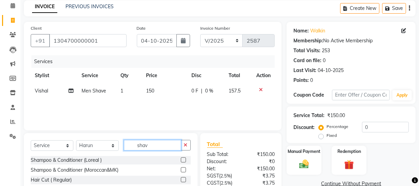
click at [158, 144] on input "shav" at bounding box center [152, 145] width 57 height 11
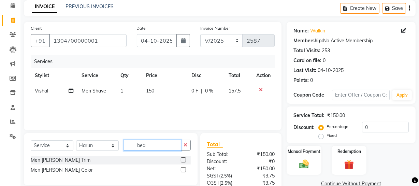
type input "bea"
click at [180, 161] on div "Men [PERSON_NAME] Trim" at bounding box center [111, 160] width 160 height 9
click at [183, 159] on label at bounding box center [183, 159] width 5 height 5
click at [183, 159] on input "checkbox" at bounding box center [183, 160] width 4 height 4
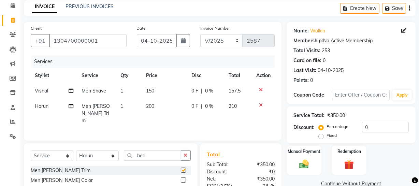
checkbox input "false"
click at [103, 155] on select "Select Stylist [PERSON_NAME] [PERSON_NAME] House Sale Jyoti [PERSON_NAME] [PERS…" at bounding box center [97, 155] width 43 height 11
select select "57124"
click at [76, 150] on select "Select Stylist [PERSON_NAME] [PERSON_NAME] House Sale Jyoti [PERSON_NAME] [PERS…" at bounding box center [97, 155] width 43 height 11
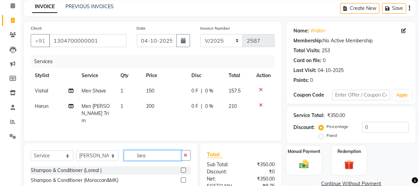
click at [157, 152] on input "bea" at bounding box center [152, 155] width 57 height 11
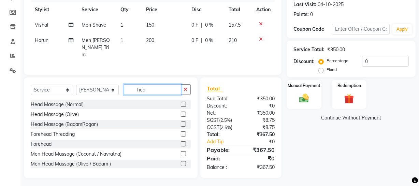
type input "hea"
click at [181, 151] on label at bounding box center [183, 153] width 5 height 5
click at [181, 152] on input "checkbox" at bounding box center [183, 154] width 4 height 4
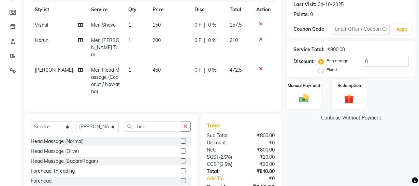
checkbox input "false"
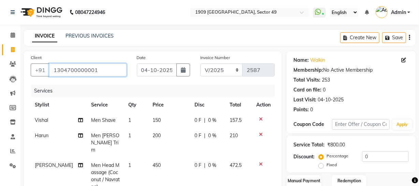
click at [101, 71] on input "1304700000001" at bounding box center [87, 69] width 77 height 13
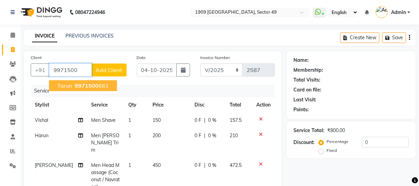
click at [102, 85] on ngb-highlight "9971500 661" at bounding box center [90, 85] width 35 height 7
type input "9971500661"
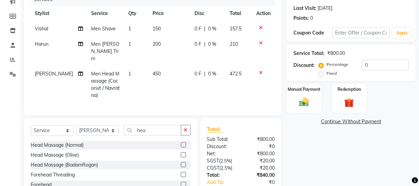
scroll to position [132, 0]
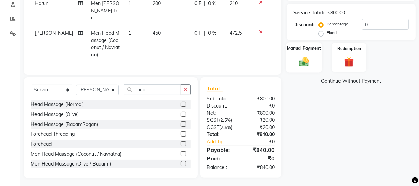
click at [303, 45] on div "Manual Payment" at bounding box center [304, 57] width 36 height 30
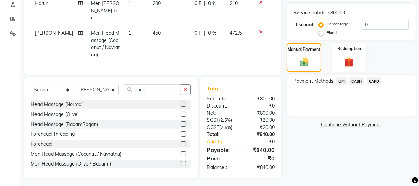
click at [343, 80] on span "UPI" at bounding box center [341, 81] width 11 height 8
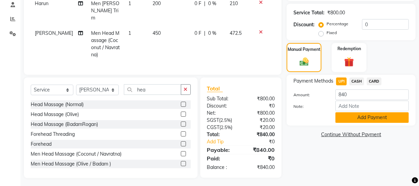
click at [376, 122] on button "Add Payment" at bounding box center [371, 117] width 73 height 11
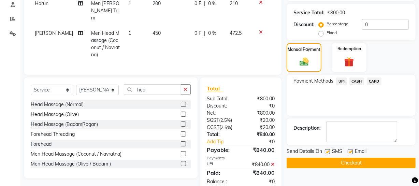
scroll to position [146, 0]
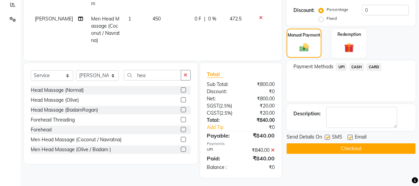
click at [367, 143] on button "Checkout" at bounding box center [351, 148] width 129 height 11
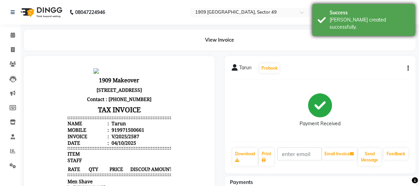
click at [321, 17] on div "Success [PERSON_NAME] created successfully." at bounding box center [363, 20] width 102 height 32
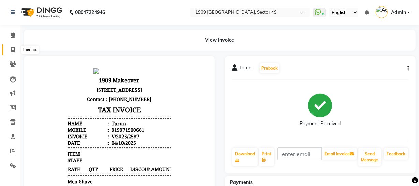
click at [11, 48] on icon at bounding box center [13, 49] width 4 height 5
select select "6923"
select select "service"
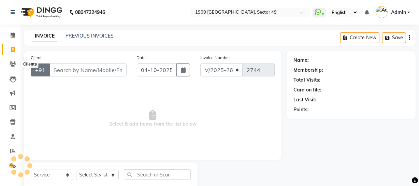
scroll to position [19, 0]
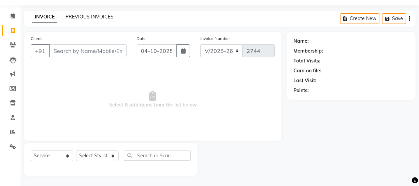
click at [82, 14] on link "PREVIOUS INVOICES" at bounding box center [89, 17] width 48 height 6
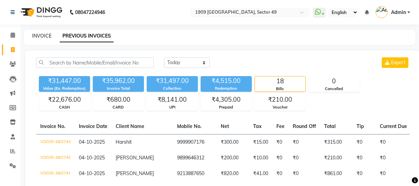
click at [48, 36] on link "INVOICE" at bounding box center [41, 36] width 19 height 6
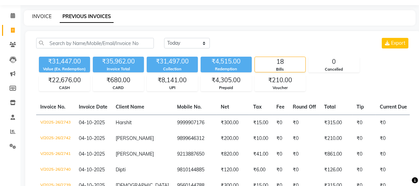
select select "6923"
select select "service"
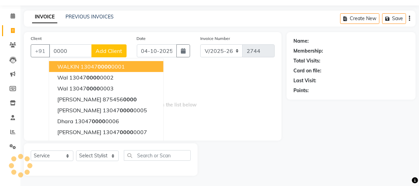
drag, startPoint x: 88, startPoint y: 67, endPoint x: 101, endPoint y: 116, distance: 50.3
click at [89, 68] on ngb-highlight "13047 0000 0001" at bounding box center [102, 66] width 44 height 7
type input "1304700000001"
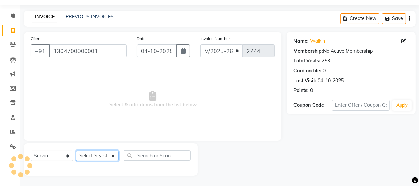
click at [106, 153] on select "Select Stylist [PERSON_NAME] [PERSON_NAME] House Sale Jyoti [PERSON_NAME] [PERS…" at bounding box center [97, 155] width 43 height 11
select select "57113"
click at [76, 150] on select "Select Stylist [PERSON_NAME] [PERSON_NAME] House Sale Jyoti [PERSON_NAME] [PERS…" at bounding box center [97, 155] width 43 height 11
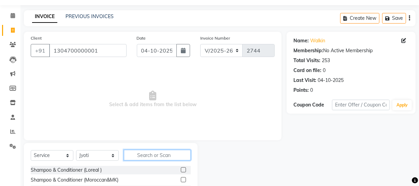
click at [158, 157] on input "text" at bounding box center [157, 155] width 67 height 11
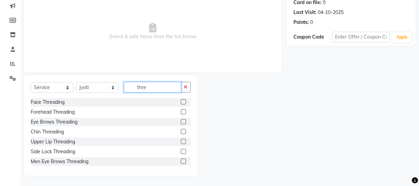
type input "thre"
click at [181, 120] on label at bounding box center [183, 121] width 5 height 5
click at [181, 120] on input "checkbox" at bounding box center [183, 122] width 4 height 4
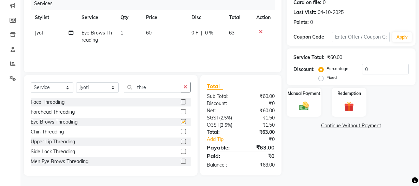
checkbox input "false"
click at [181, 142] on label at bounding box center [183, 141] width 5 height 5
click at [181, 142] on input "checkbox" at bounding box center [183, 142] width 4 height 4
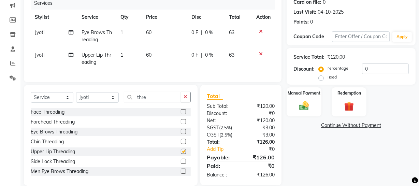
checkbox input "false"
click at [314, 106] on div "Manual Payment" at bounding box center [304, 102] width 36 height 30
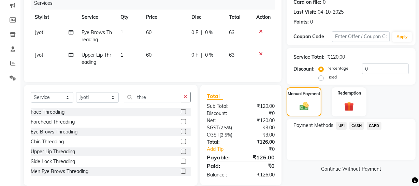
click at [355, 125] on span "CASH" at bounding box center [356, 126] width 15 height 8
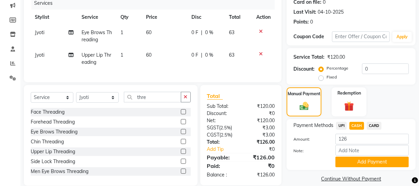
drag, startPoint x: 360, startPoint y: 167, endPoint x: 412, endPoint y: 144, distance: 57.0
click at [361, 167] on div "Payment Methods UPI CASH CARD Amount: 126 Note: Add Payment" at bounding box center [351, 144] width 129 height 51
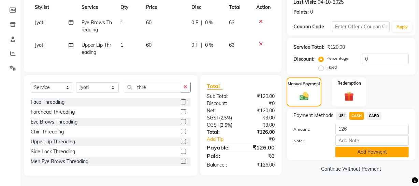
click at [385, 147] on button "Add Payment" at bounding box center [371, 152] width 73 height 11
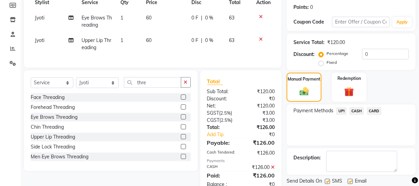
scroll to position [126, 0]
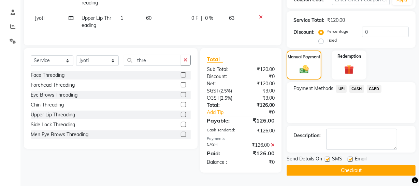
click at [363, 168] on button "Checkout" at bounding box center [351, 170] width 129 height 11
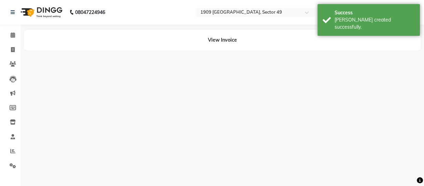
drag, startPoint x: 314, startPoint y: 157, endPoint x: 319, endPoint y: 155, distance: 5.7
click at [316, 157] on div "08047224946 Select Location × 1909 Makeover, Sector 49 WhatsApp Status ✕ Status…" at bounding box center [212, 93] width 424 height 186
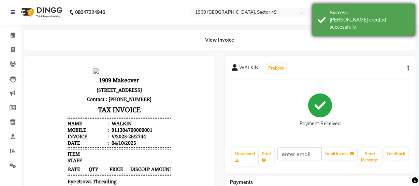
click at [319, 20] on div "Success [PERSON_NAME] created successfully." at bounding box center [363, 20] width 102 height 32
